Goal: Information Seeking & Learning: Learn about a topic

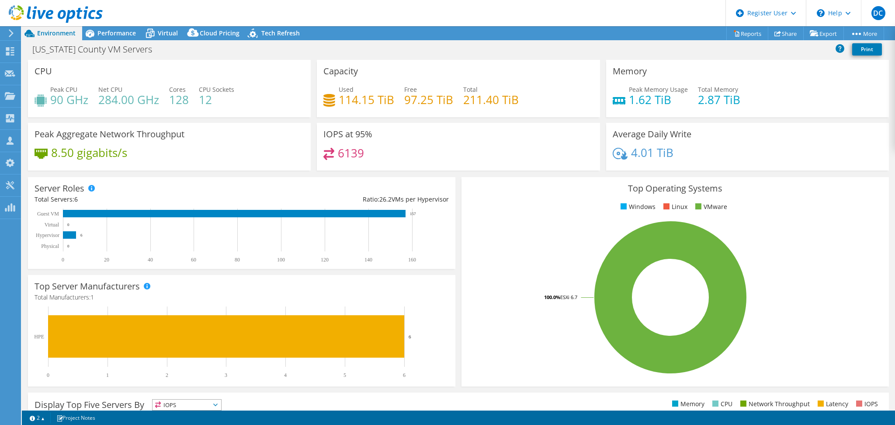
select select "USD"
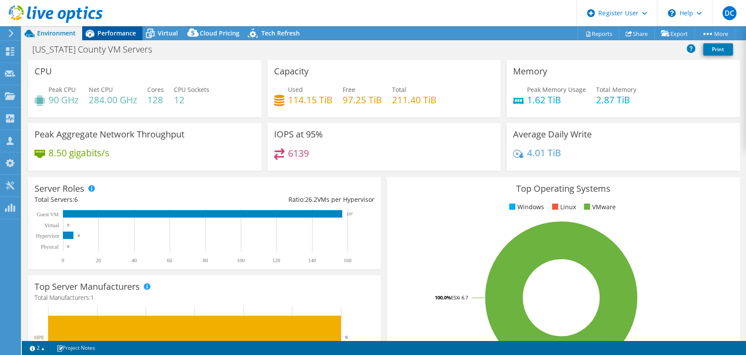
click at [129, 35] on span "Performance" at bounding box center [116, 33] width 38 height 8
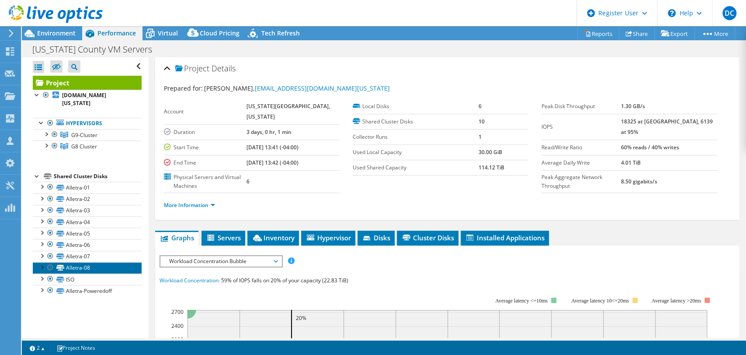
click at [95, 262] on link "Alletra-08" at bounding box center [87, 267] width 109 height 11
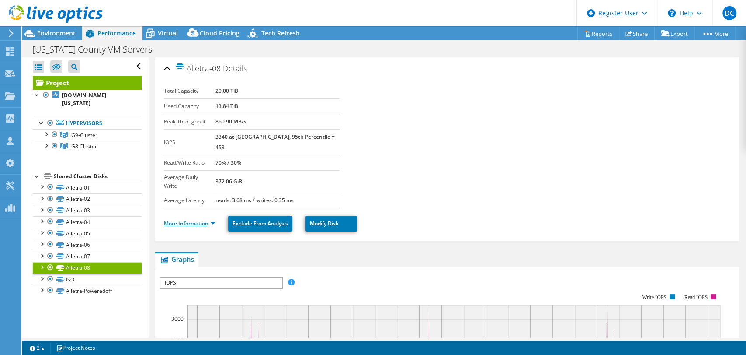
click at [195, 219] on link "More Information" at bounding box center [189, 222] width 51 height 7
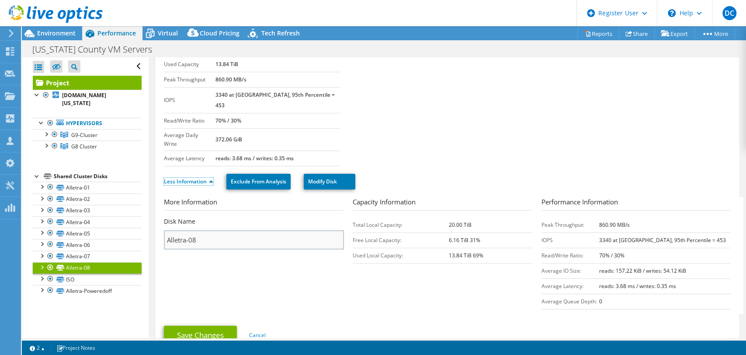
scroll to position [46, 0]
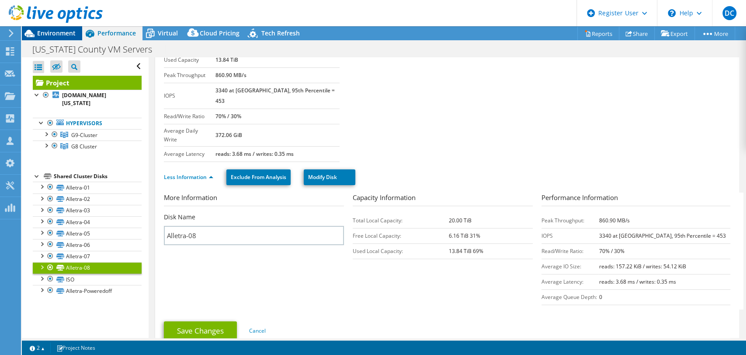
click at [65, 31] on span "Environment" at bounding box center [56, 33] width 38 height 8
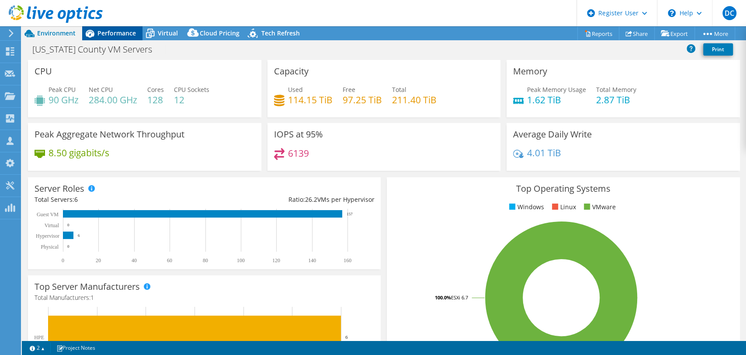
click at [111, 35] on span "Performance" at bounding box center [116, 33] width 38 height 8
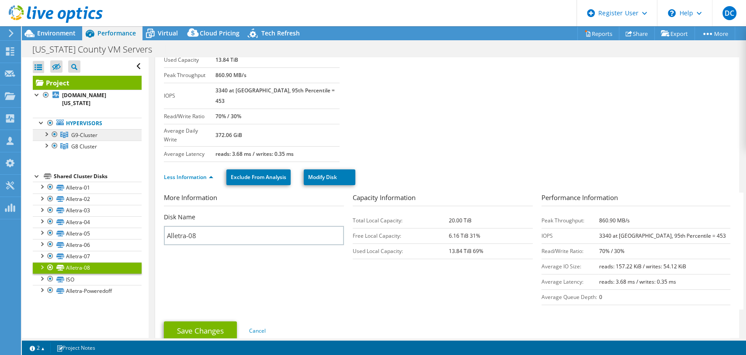
click at [95, 131] on span "G9-Cluster" at bounding box center [84, 134] width 26 height 7
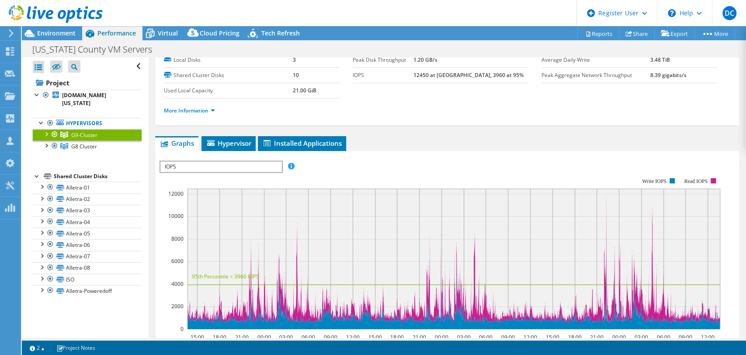
click at [42, 129] on div at bounding box center [46, 133] width 9 height 9
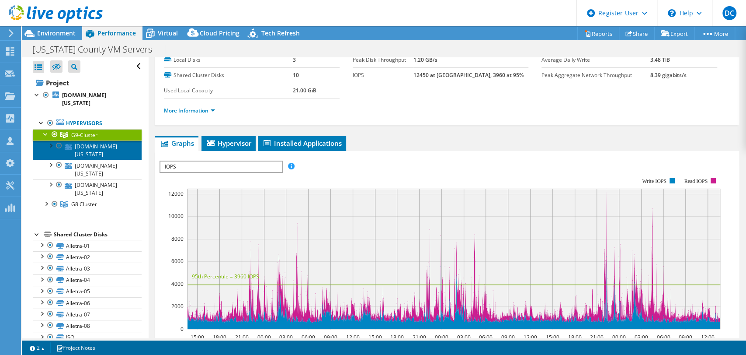
click at [94, 141] on link "[DOMAIN_NAME][US_STATE]" at bounding box center [87, 149] width 109 height 19
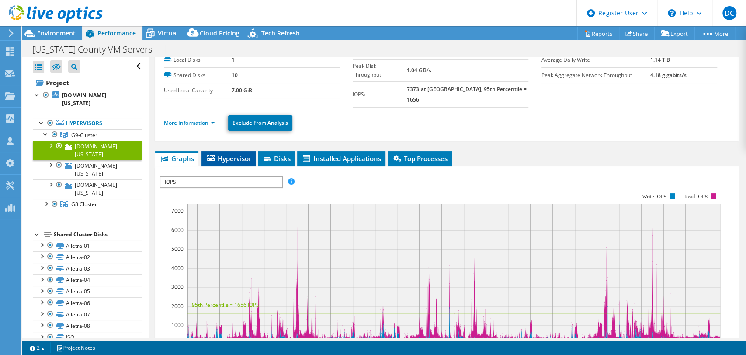
click at [251, 154] on span "Hypervisor" at bounding box center [228, 158] width 45 height 9
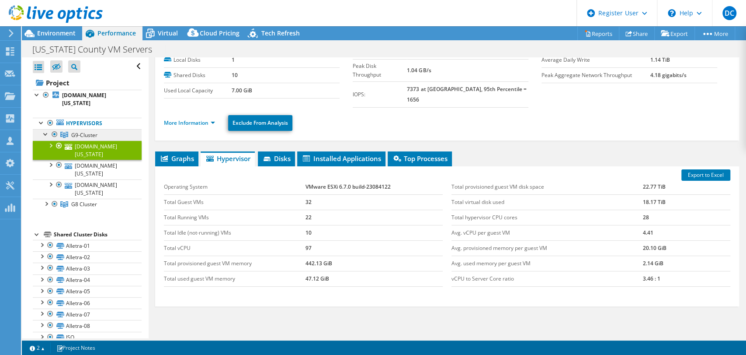
click at [104, 129] on link "G9-Cluster" at bounding box center [87, 134] width 109 height 11
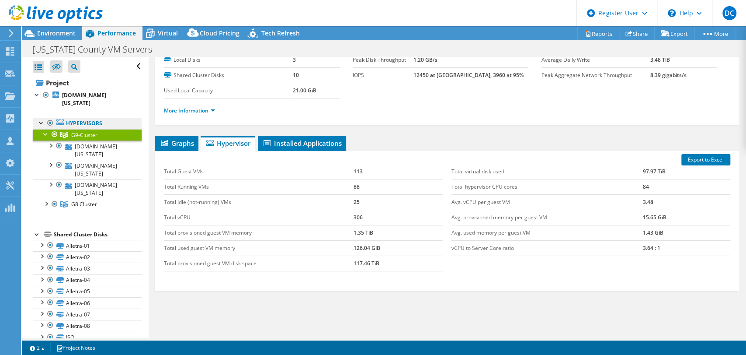
click at [105, 118] on link "Hypervisors" at bounding box center [87, 123] width 109 height 11
click at [45, 129] on div at bounding box center [46, 133] width 9 height 9
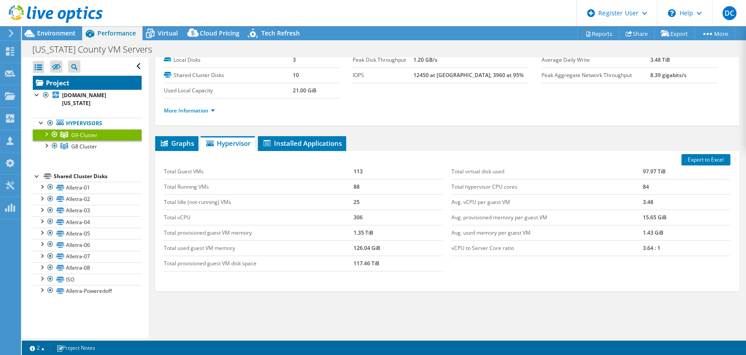
click at [69, 81] on link "Project" at bounding box center [87, 83] width 109 height 14
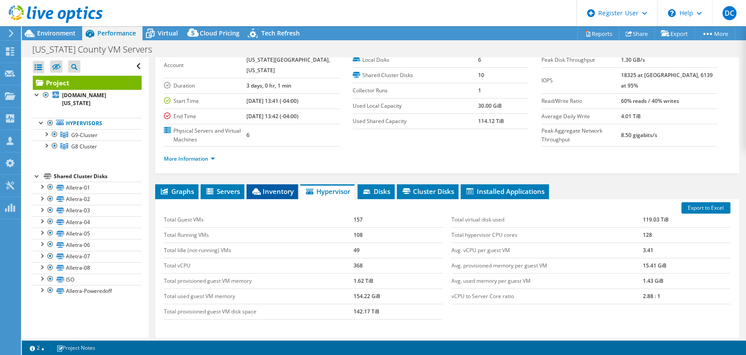
click at [282, 193] on span "Inventory" at bounding box center [272, 191] width 43 height 9
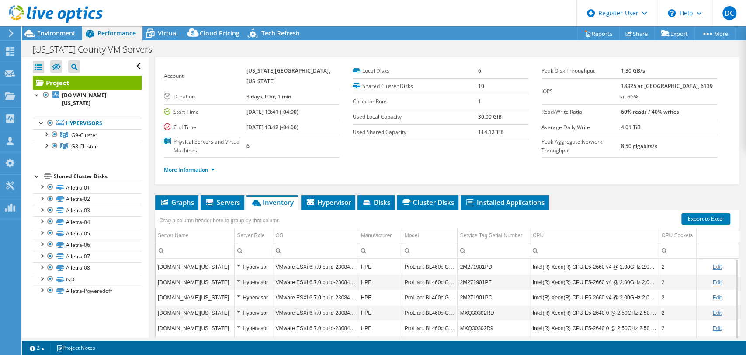
scroll to position [0, 0]
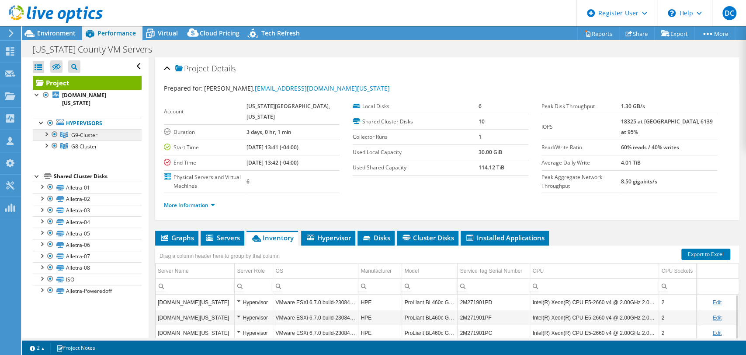
click at [80, 131] on span "G9-Cluster" at bounding box center [84, 134] width 26 height 7
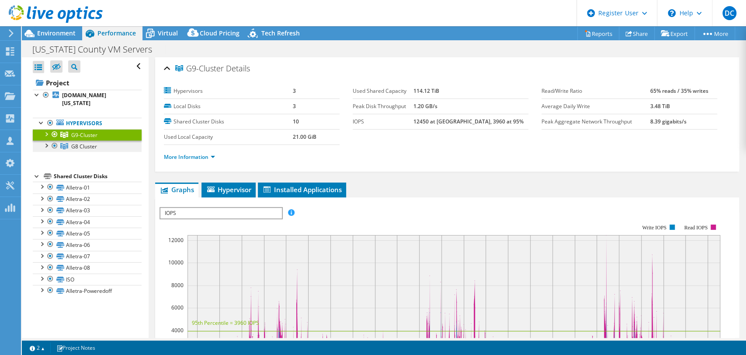
click at [107, 140] on link "G8 Cluster" at bounding box center [87, 145] width 109 height 11
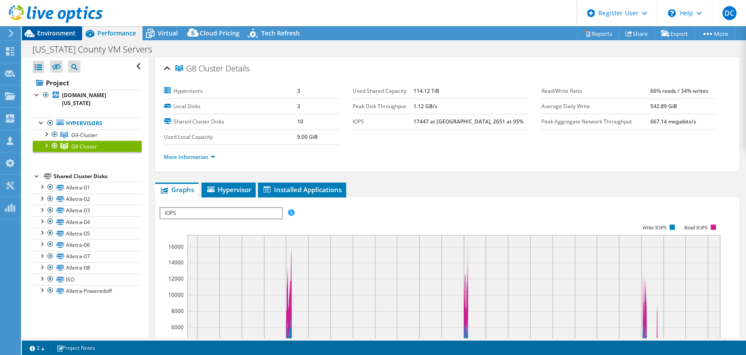
click at [59, 36] on span "Environment" at bounding box center [56, 33] width 38 height 8
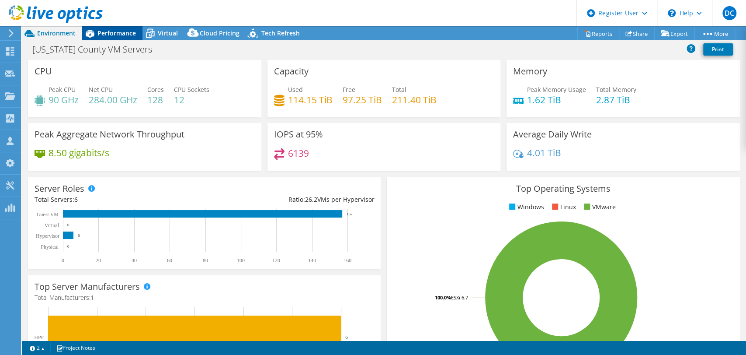
click at [92, 35] on icon at bounding box center [90, 34] width 9 height 8
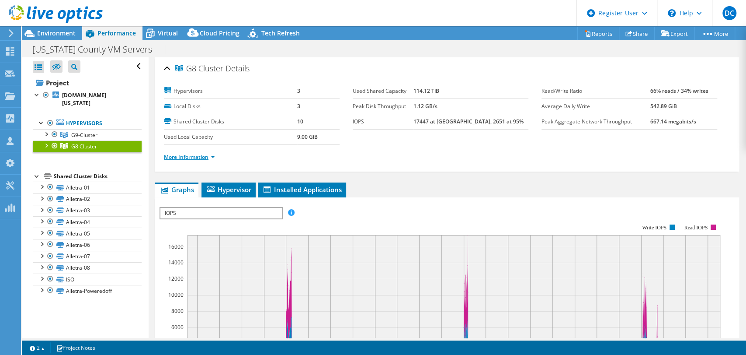
click at [203, 159] on link "More Information" at bounding box center [189, 156] width 51 height 7
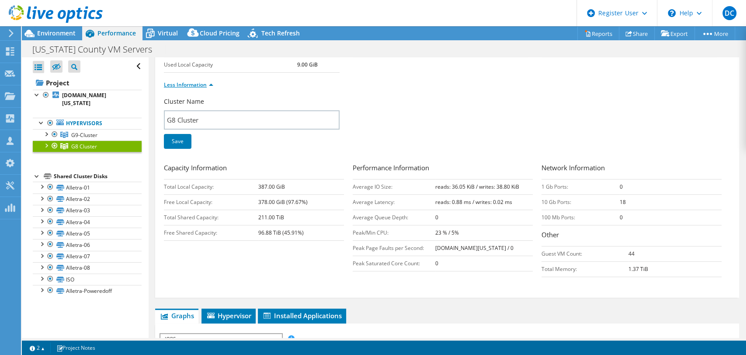
scroll to position [97, 0]
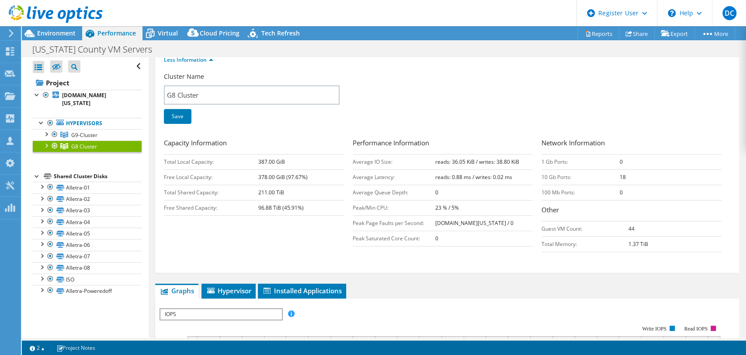
click at [46, 140] on div at bounding box center [46, 144] width 9 height 9
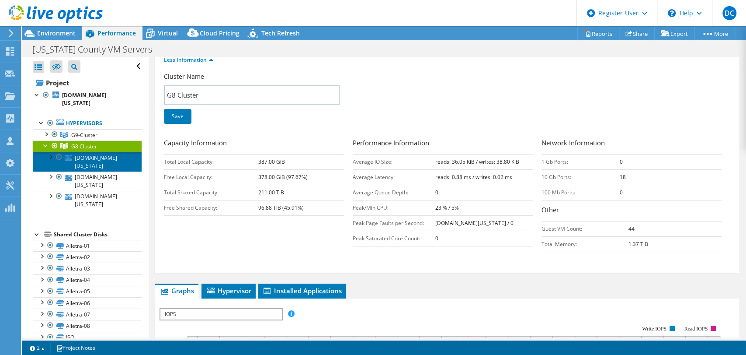
click at [88, 152] on link "[DOMAIN_NAME][US_STATE]" at bounding box center [87, 161] width 109 height 19
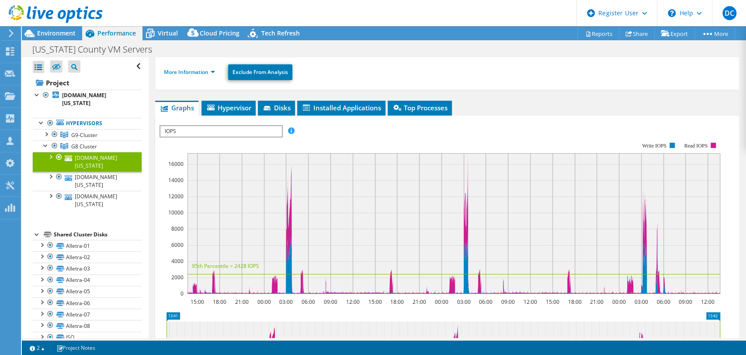
click at [274, 103] on span "Disks" at bounding box center [276, 107] width 28 height 9
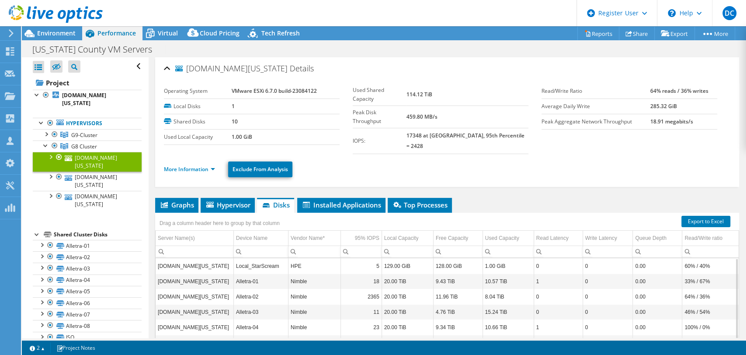
scroll to position [84, 0]
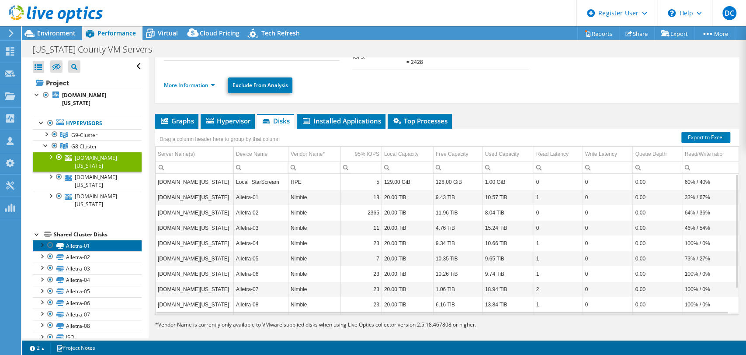
click at [88, 240] on link "Alletra-01" at bounding box center [87, 245] width 109 height 11
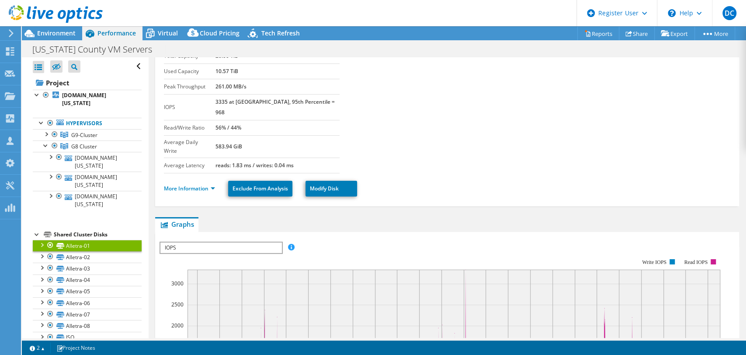
scroll to position [0, 0]
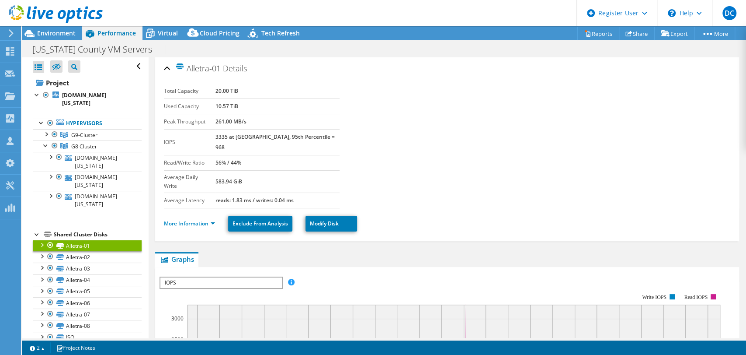
click at [205, 219] on li "More Information" at bounding box center [192, 224] width 56 height 10
click at [204, 219] on link "More Information" at bounding box center [189, 222] width 51 height 7
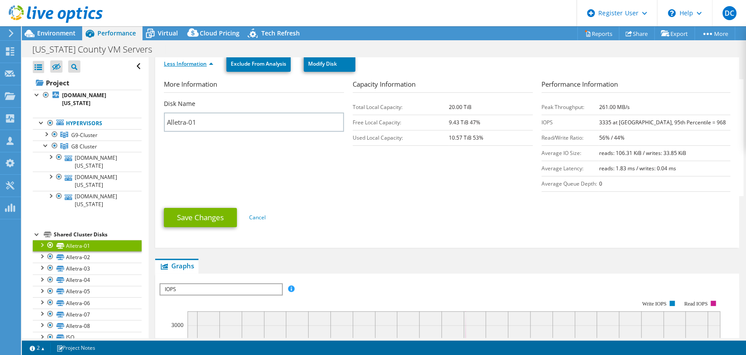
scroll to position [194, 0]
